Goal: Task Accomplishment & Management: Manage account settings

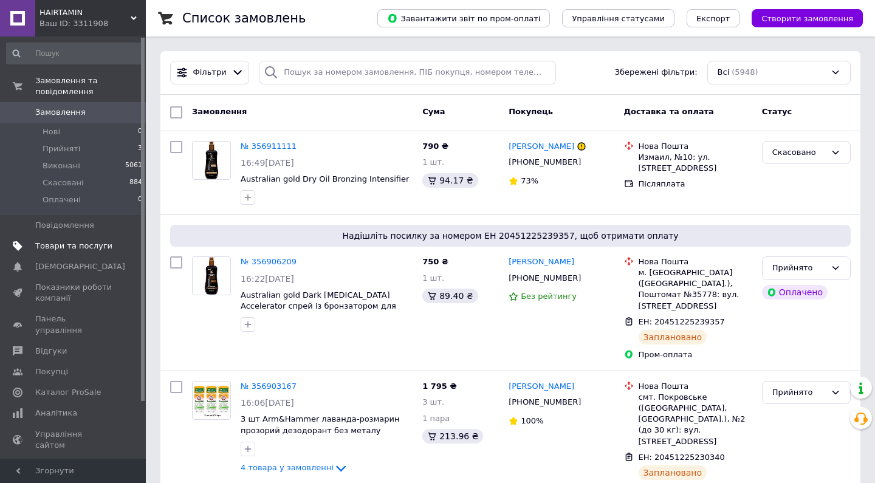
click at [103, 244] on span "Товари та послуги" at bounding box center [73, 246] width 77 height 11
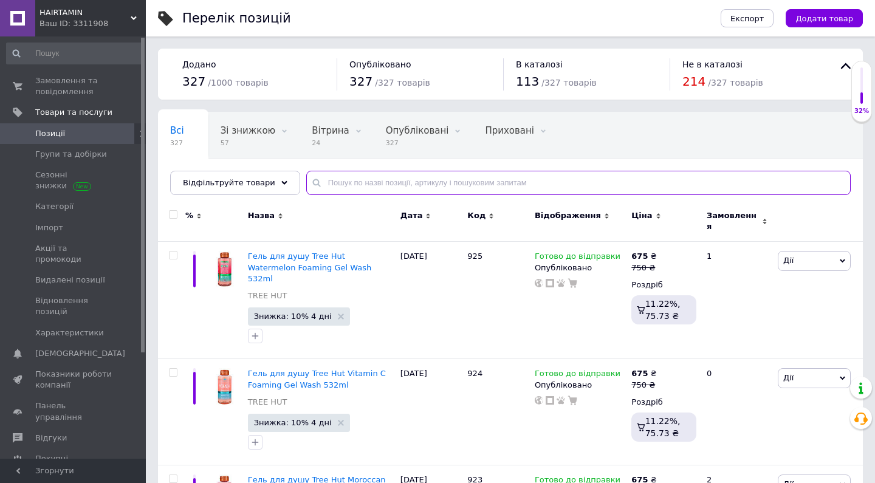
click at [328, 186] on input "text" at bounding box center [578, 183] width 545 height 24
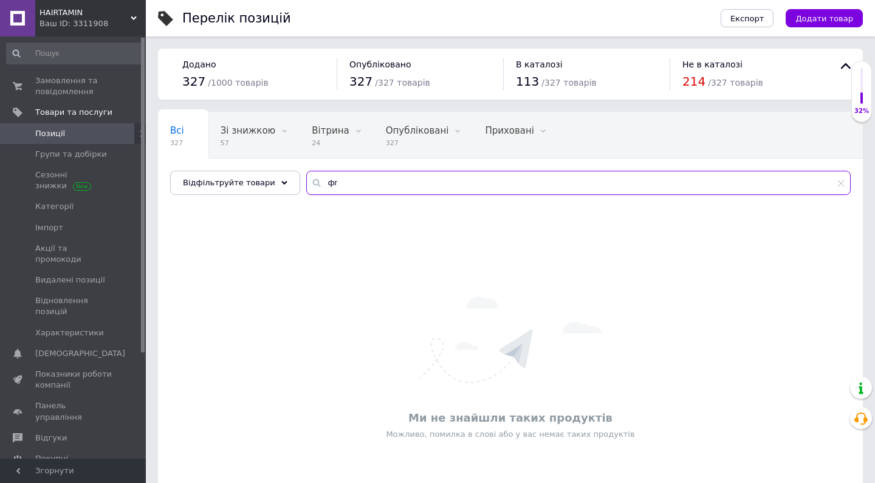
type input "ф"
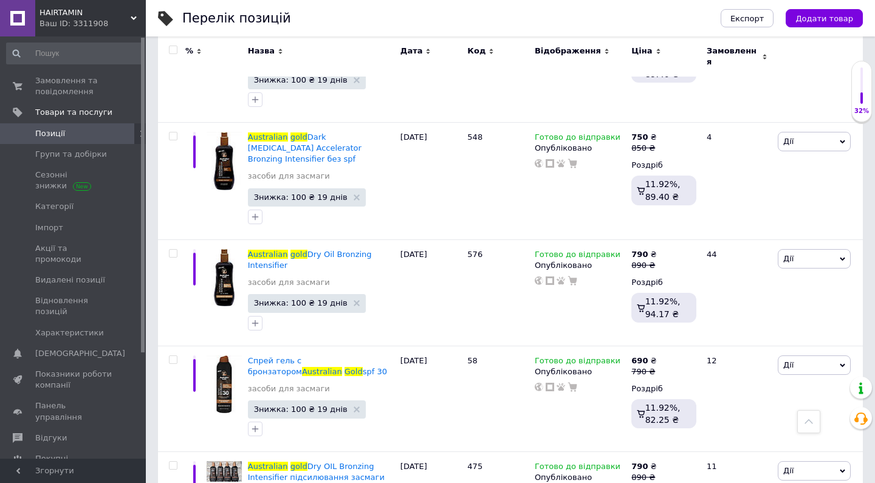
scroll to position [797, 0]
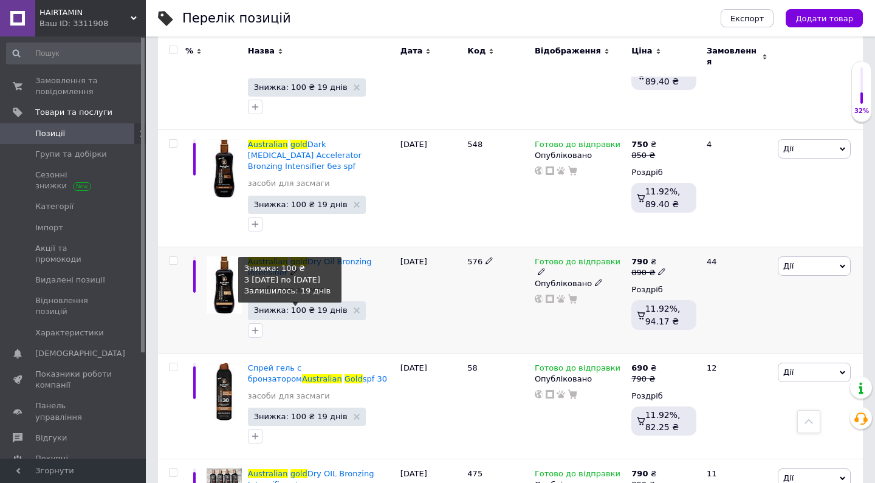
type input "australian gold"
click at [287, 306] on span "Знижка: 100 ₴ 19 днів" at bounding box center [301, 310] width 94 height 8
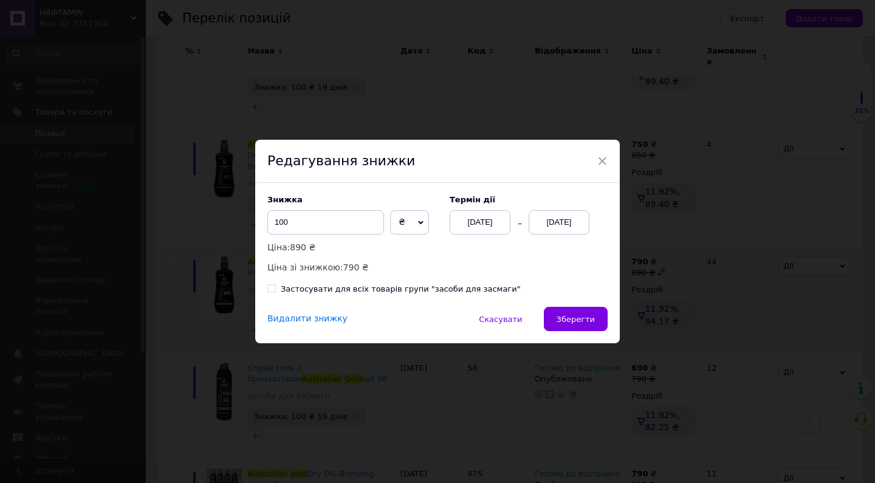
click at [317, 320] on div "Видалити знижку" at bounding box center [307, 319] width 80 height 13
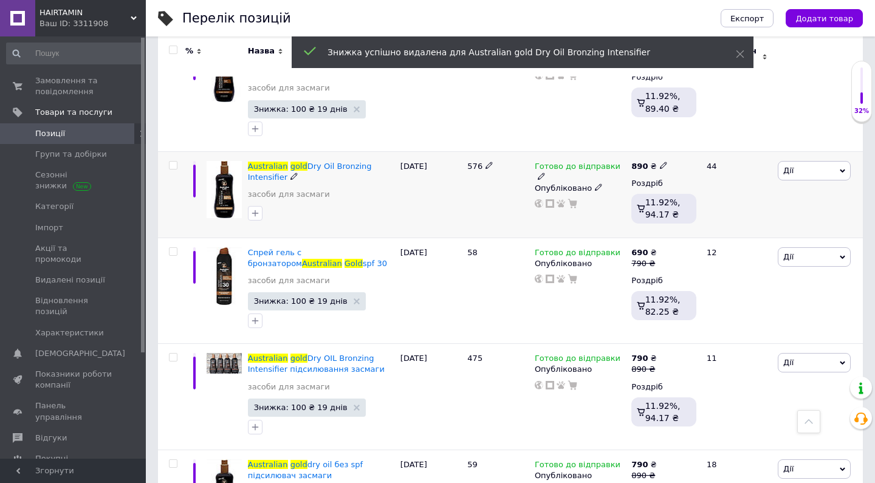
scroll to position [900, 0]
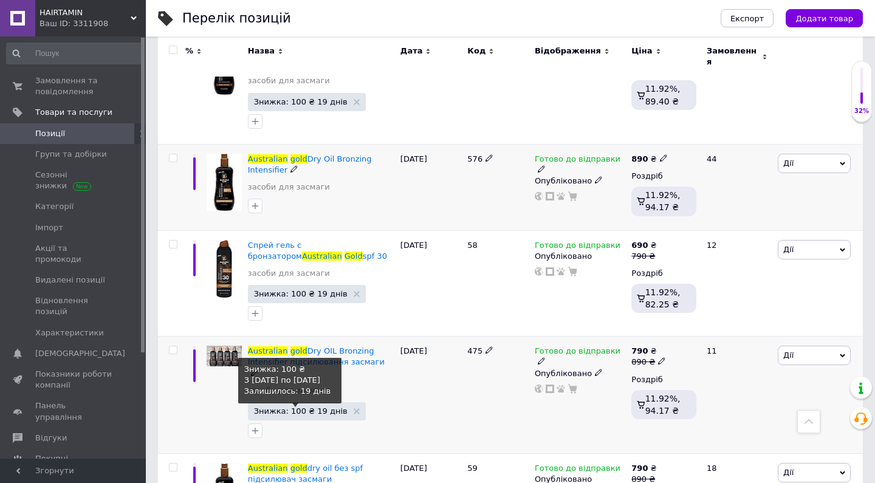
click at [300, 407] on span "Знижка: 100 ₴ 19 днів" at bounding box center [301, 411] width 94 height 8
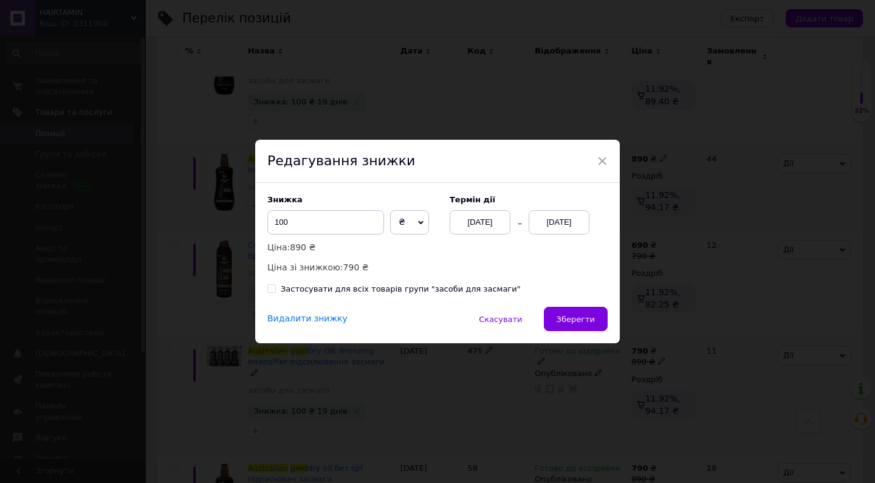
click at [298, 316] on div "Видалити знижку" at bounding box center [307, 319] width 80 height 13
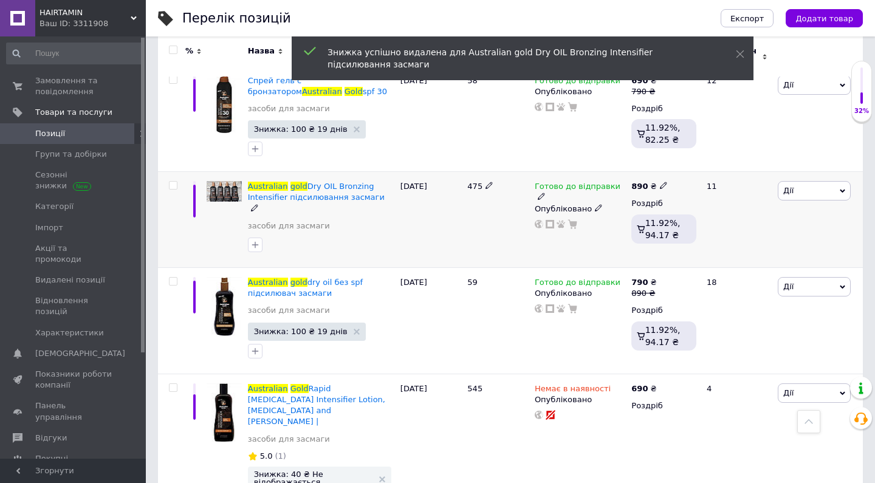
scroll to position [1065, 0]
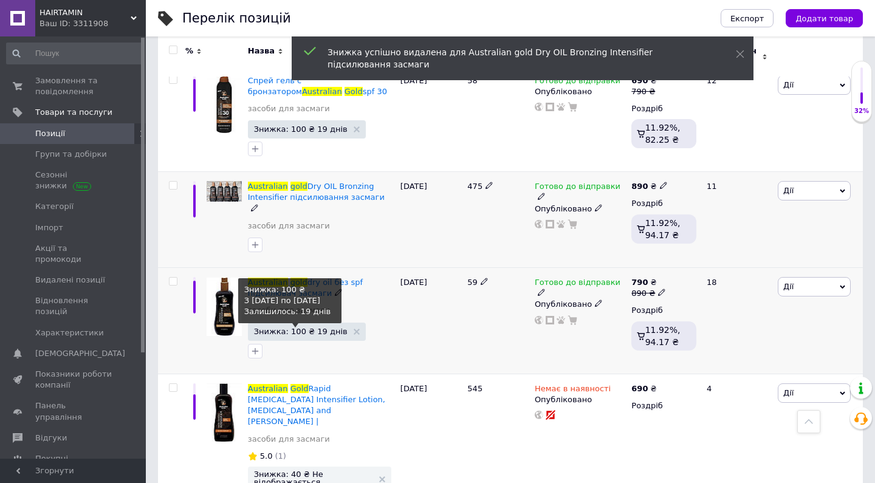
click at [304, 328] on span "Знижка: 100 ₴ 19 днів" at bounding box center [301, 332] width 94 height 8
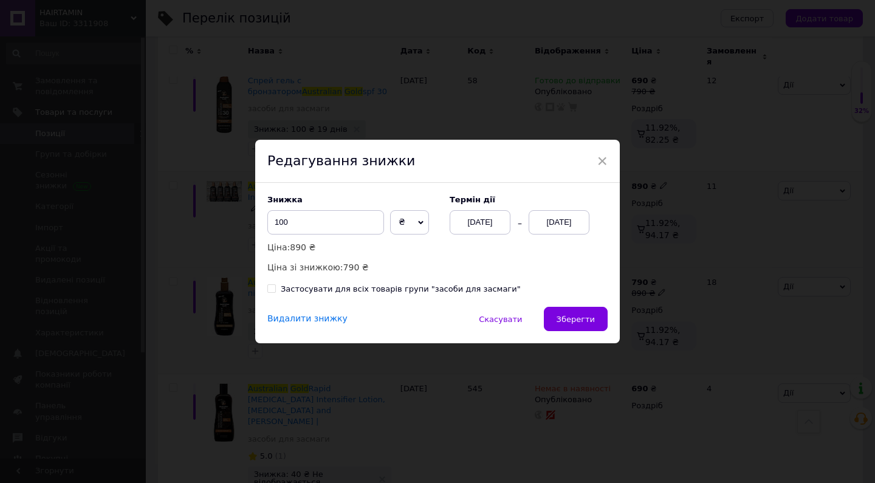
click at [293, 320] on div "Видалити знижку" at bounding box center [307, 319] width 80 height 13
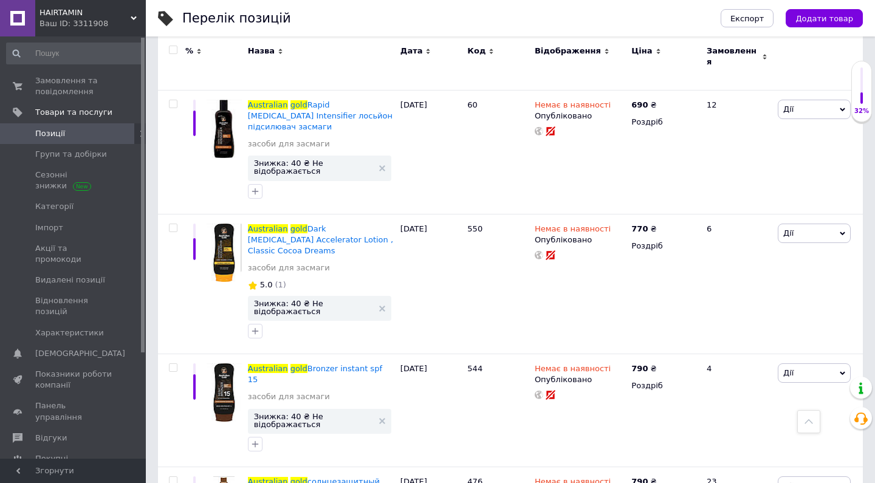
scroll to position [1924, 0]
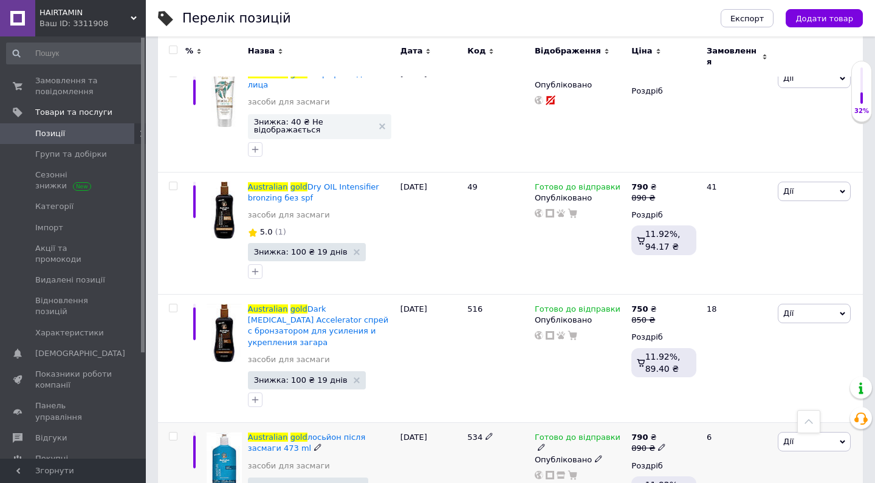
scroll to position [909, 0]
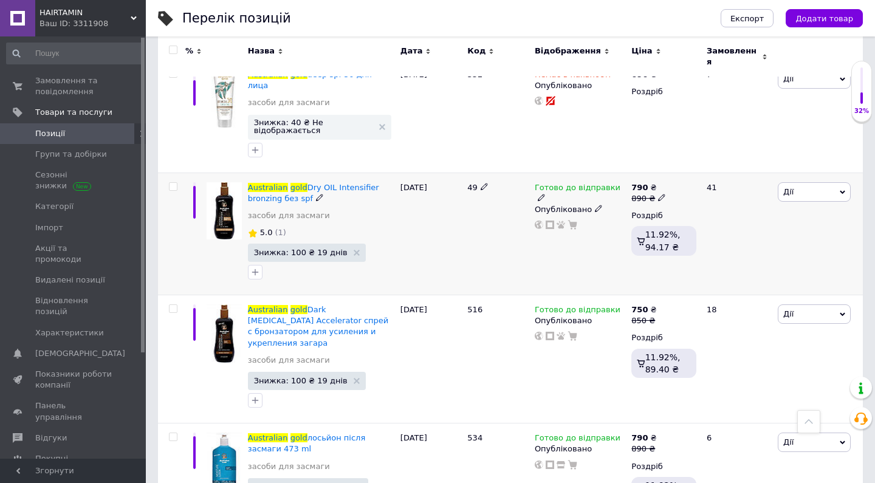
click at [275, 244] on span "Знижка: 100 ₴ 19 днів" at bounding box center [307, 253] width 118 height 18
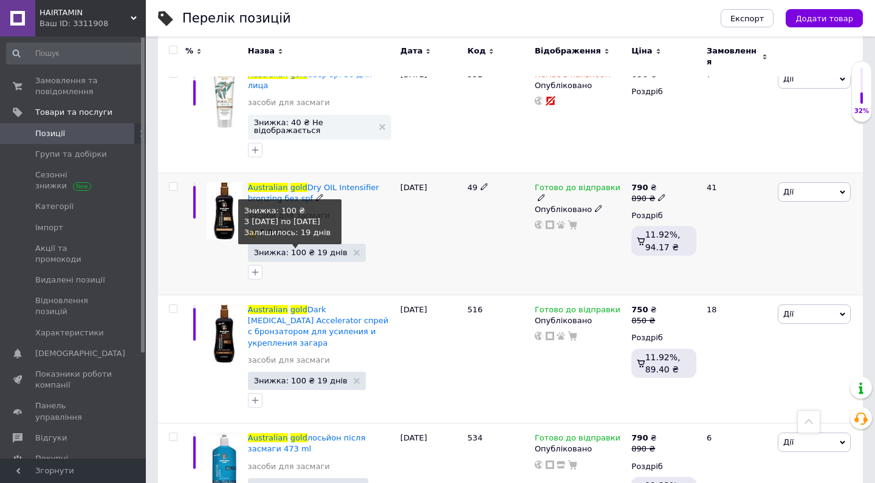
click at [276, 249] on span "Знижка: 100 ₴ 19 днів" at bounding box center [301, 253] width 94 height 8
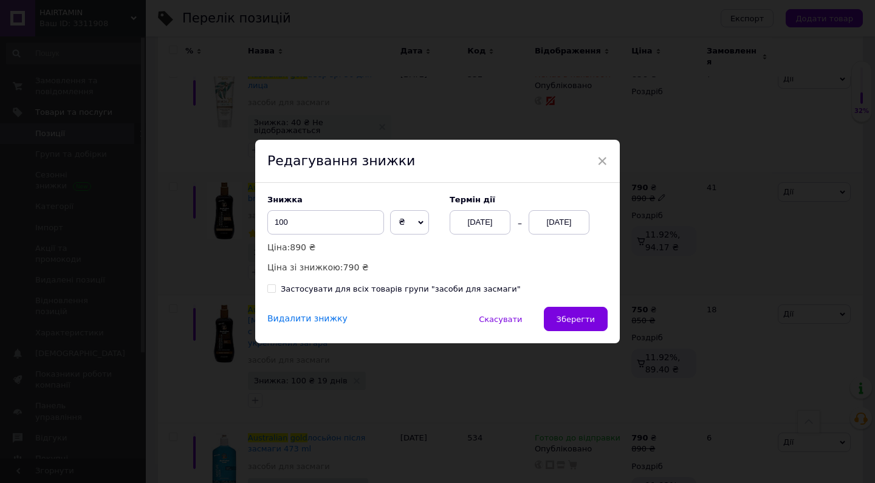
click at [304, 322] on div "Видалити знижку" at bounding box center [307, 319] width 80 height 13
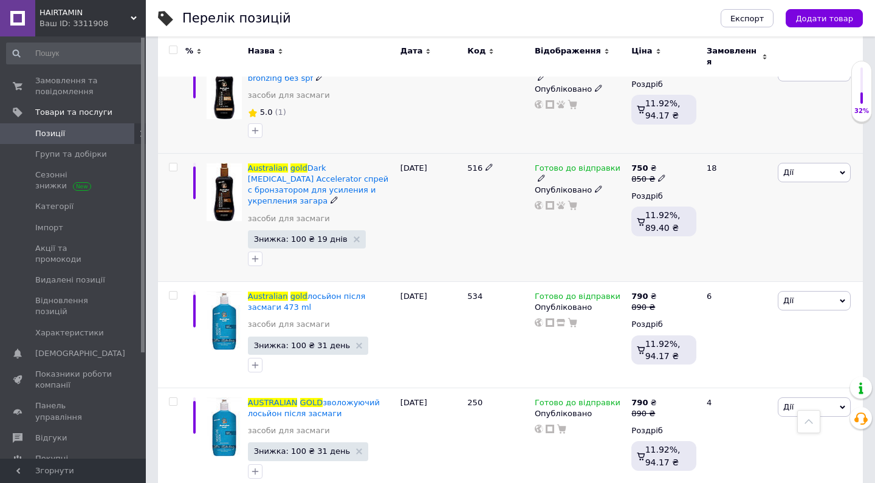
scroll to position [1028, 0]
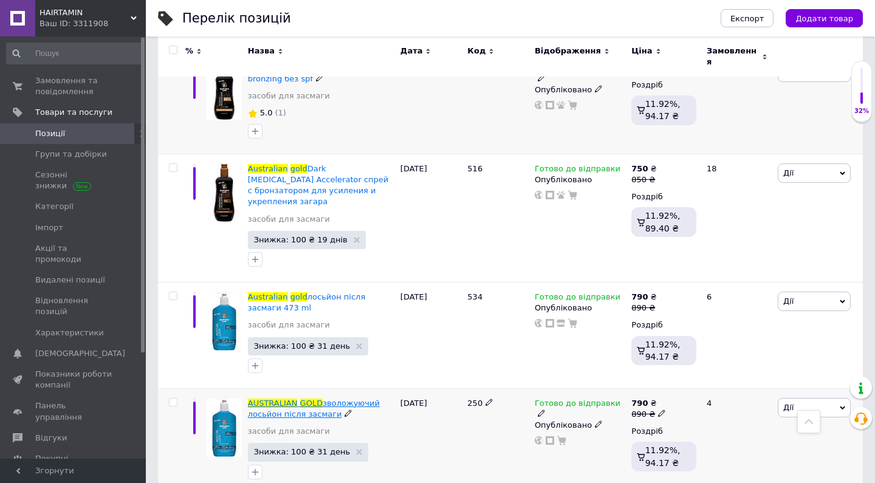
click at [311, 399] on span "GOLD" at bounding box center [311, 403] width 23 height 9
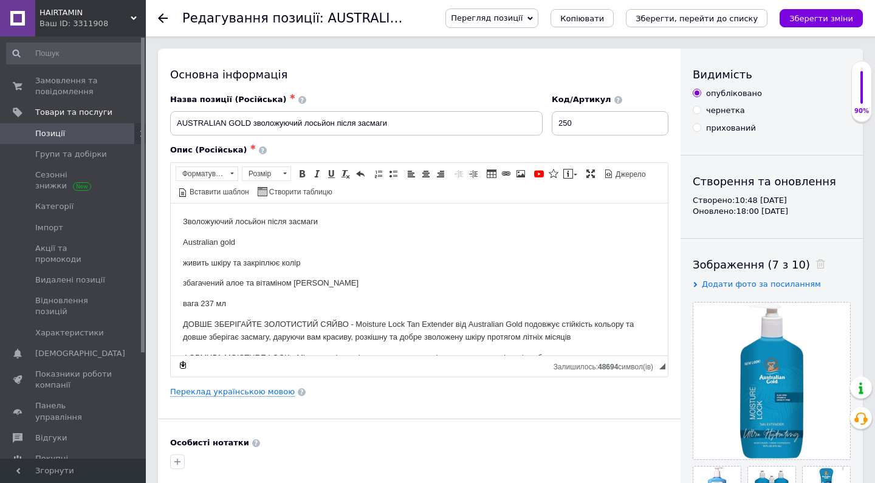
click at [237, 387] on div "Переклад українською мовою" at bounding box center [419, 392] width 498 height 11
click at [238, 393] on link "Переклад українською мовою" at bounding box center [232, 392] width 125 height 10
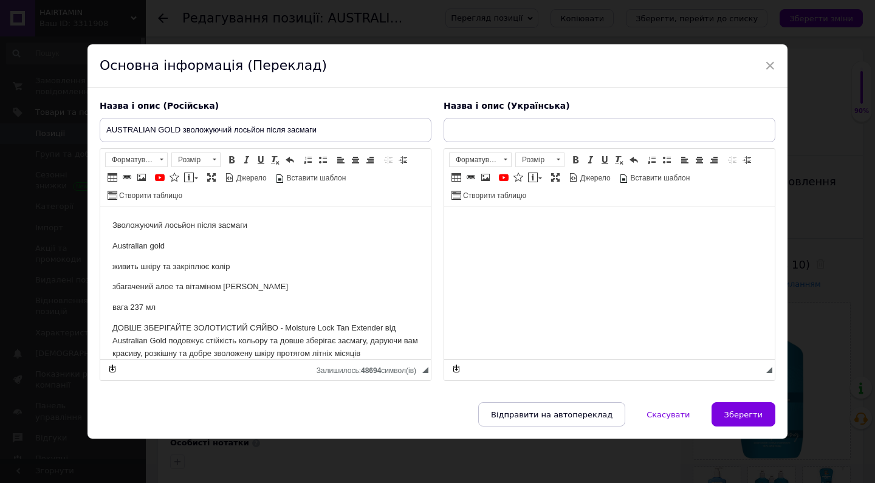
type input "AUSTRALIAN GOLD зволожуючий лосьйон після засмаги"
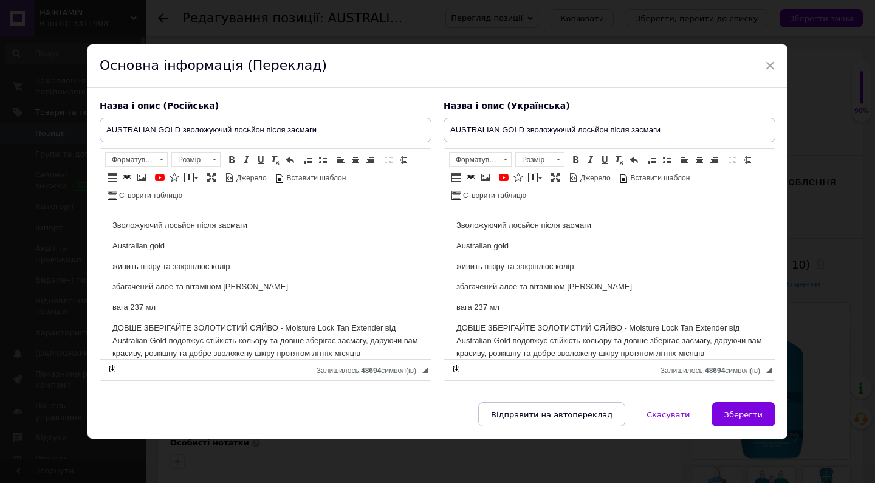
click at [143, 308] on p "вага 237 мл" at bounding box center [265, 307] width 306 height 13
click at [487, 305] on p "вага 237 мл" at bounding box center [609, 307] width 306 height 13
click at [326, 129] on input "AUSTRALIAN GOLD зволожуючий лосьйон після засмаги" at bounding box center [266, 130] width 332 height 24
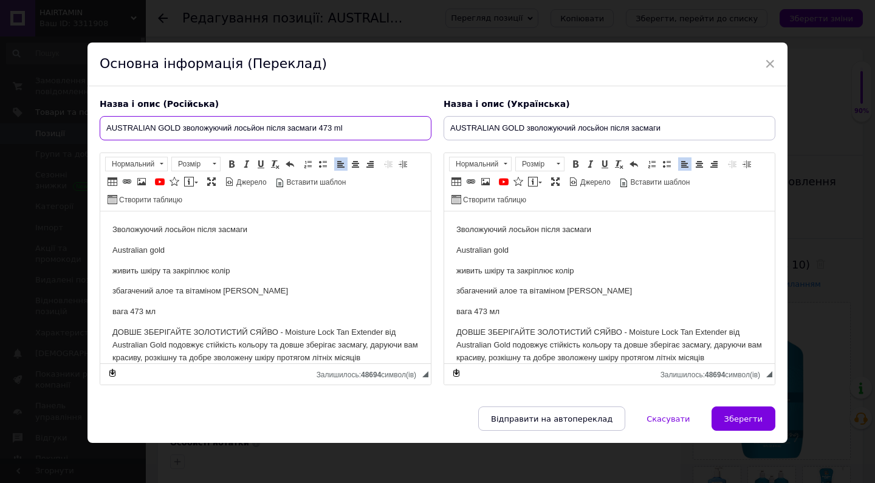
type input "AUSTRALIAN GOLD зволожуючий лосьйон після засмаги 473 ml"
click at [677, 125] on input "AUSTRALIAN GOLD зволожуючий лосьйон після засмаги" at bounding box center [610, 128] width 332 height 24
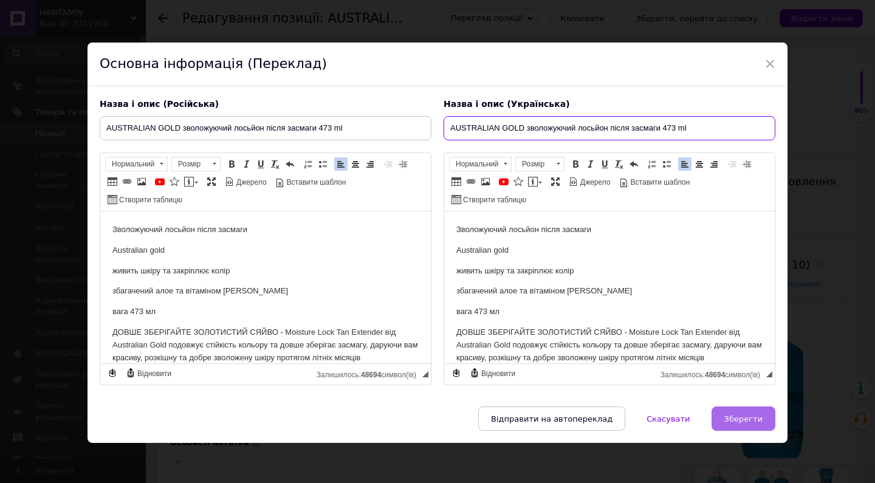
type input "AUSTRALIAN GOLD зволожуючий лосьйон після засмаги 473 ml"
click at [735, 419] on span "Зберегти" at bounding box center [744, 419] width 38 height 9
type input "AUSTRALIAN GOLD зволожуючий лосьйон після засмаги 473 ml"
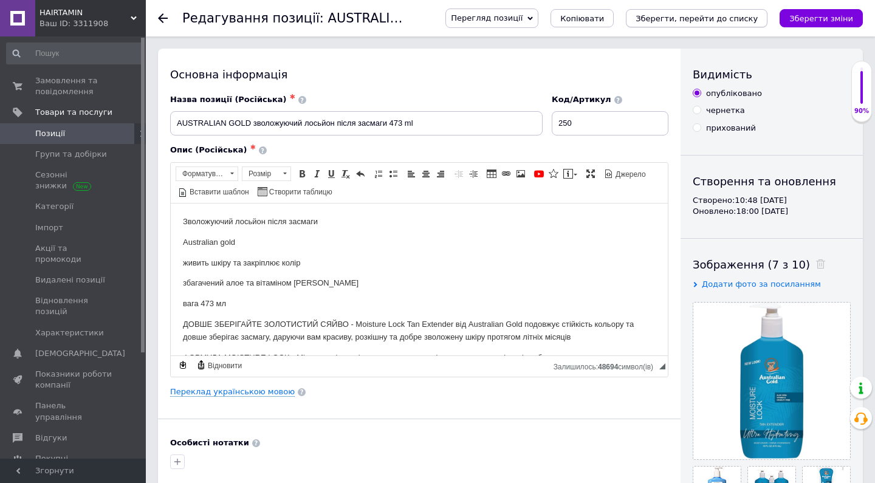
click at [673, 18] on icon "Зберегти, перейти до списку" at bounding box center [697, 18] width 122 height 9
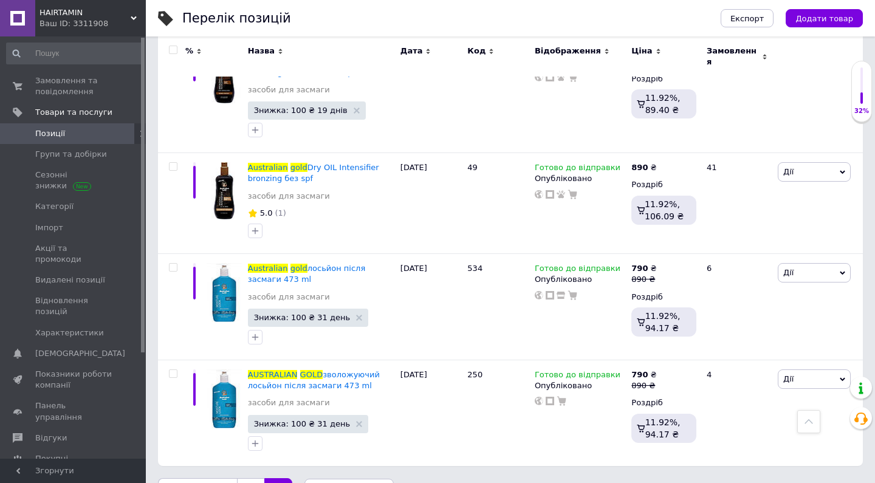
scroll to position [912, 0]
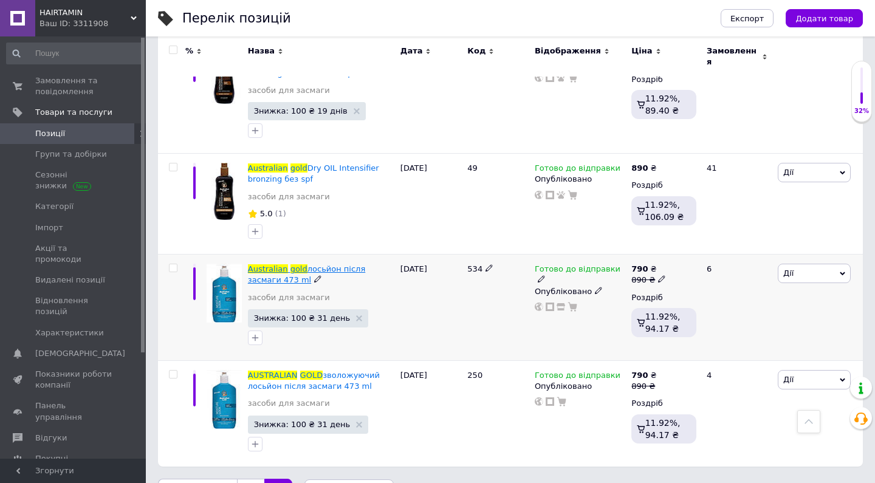
click at [343, 264] on span "лосьйон після засмаги 473 ml" at bounding box center [306, 274] width 117 height 20
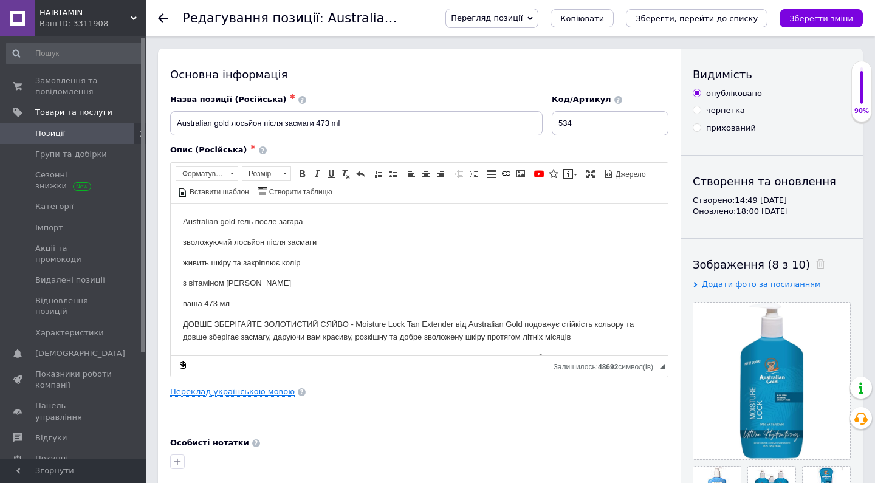
click at [236, 393] on link "Переклад українською мовою" at bounding box center [232, 392] width 125 height 10
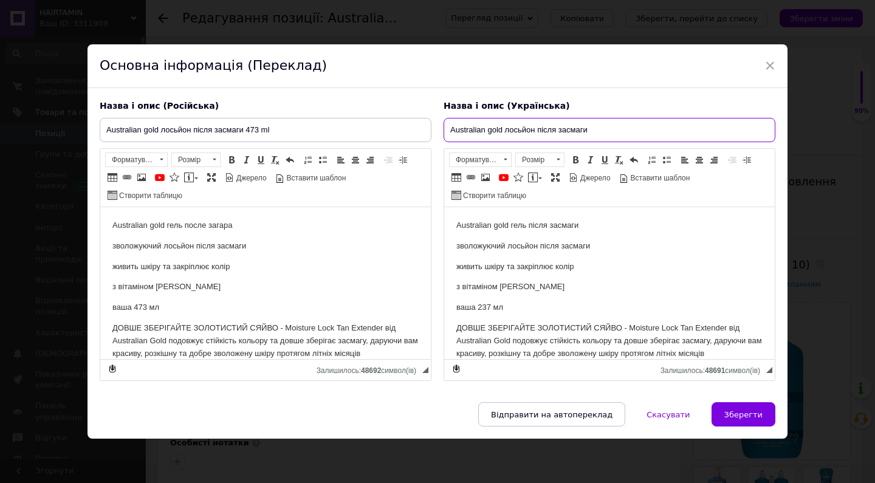
click at [604, 130] on input "Australian gold лосьйон після засмаги" at bounding box center [610, 130] width 332 height 24
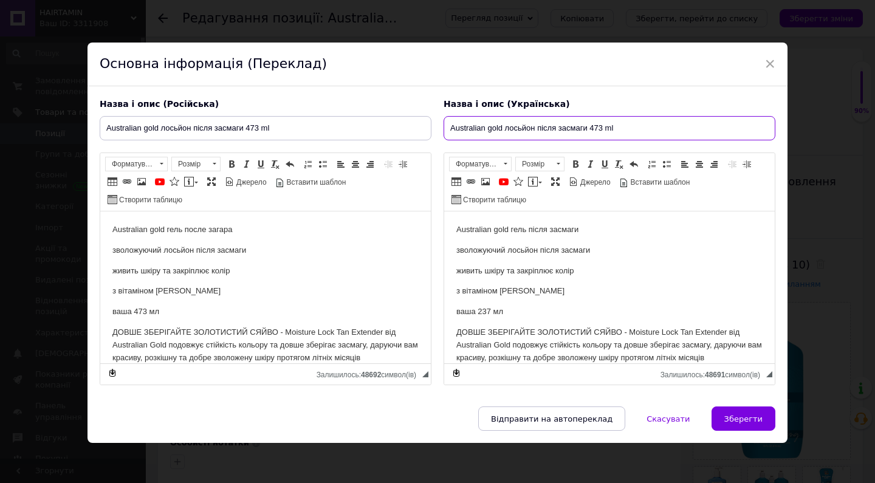
type input "Australian gold лосьйон після засмаги 473 ml"
click at [494, 309] on p "ваша 237 мл" at bounding box center [609, 312] width 306 height 13
click at [737, 422] on span "Зберегти" at bounding box center [744, 419] width 38 height 9
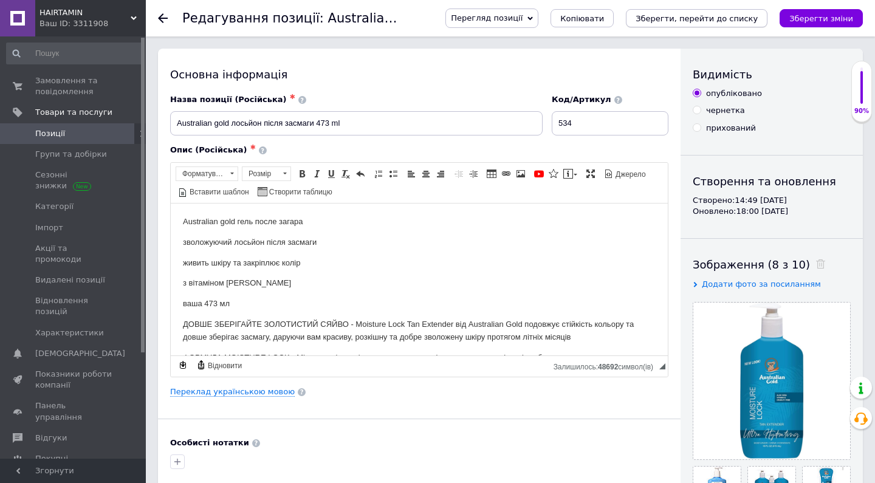
click at [731, 18] on icon "Зберегти, перейти до списку" at bounding box center [697, 18] width 122 height 9
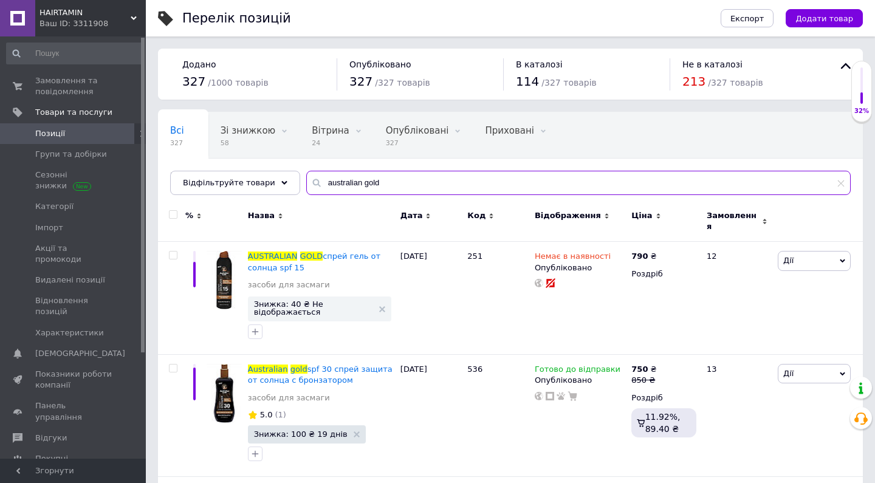
click at [377, 180] on input "australian gold" at bounding box center [578, 183] width 545 height 24
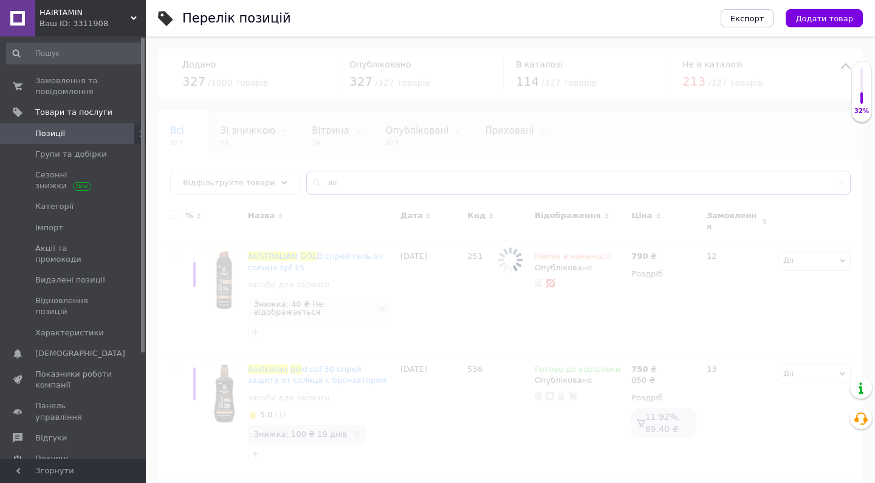
type input "a"
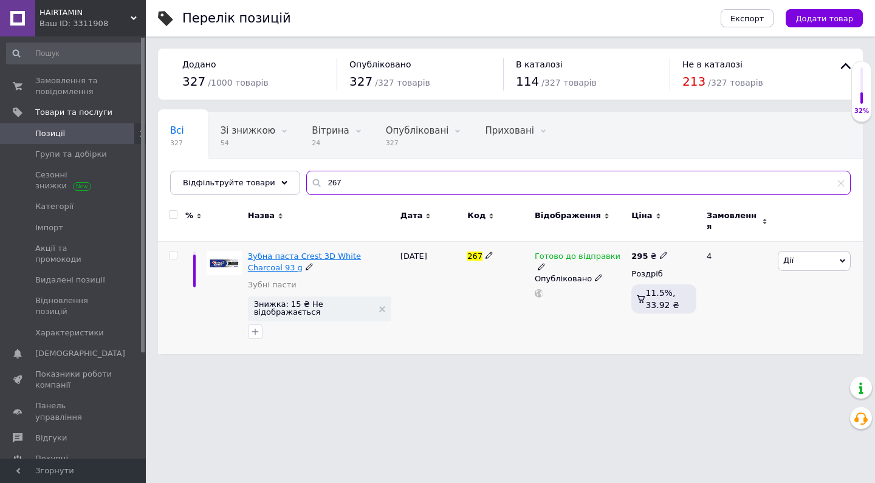
type input "267"
click at [313, 252] on span "Зубна паста Crest 3D White Charcoal 93 g" at bounding box center [304, 262] width 113 height 20
